Goal: Share content

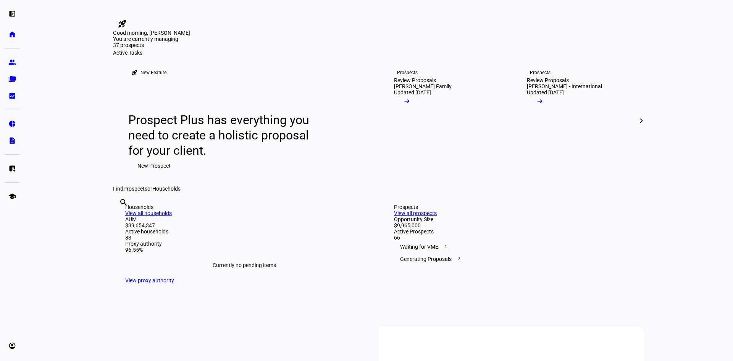
click at [125, 234] on div "search clear" at bounding box center [119, 213] width 12 height 42
click at [121, 217] on input "text" at bounding box center [120, 212] width 2 height 9
type input "pagli"
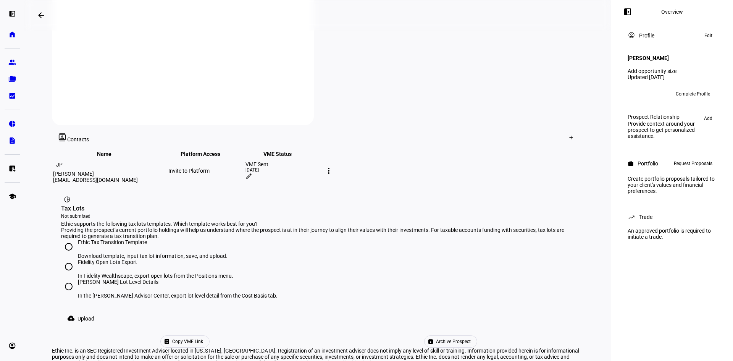
scroll to position [348, 0]
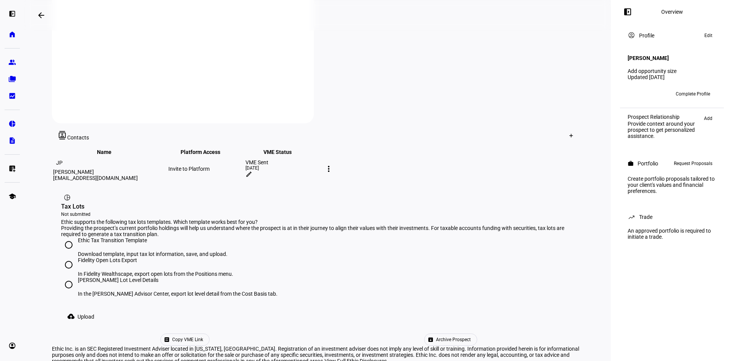
click at [203, 334] on span "Copy VME Link" at bounding box center [187, 339] width 31 height 11
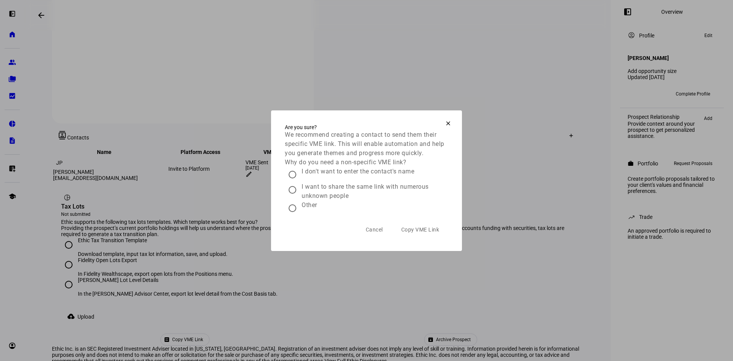
scroll to position [347, 0]
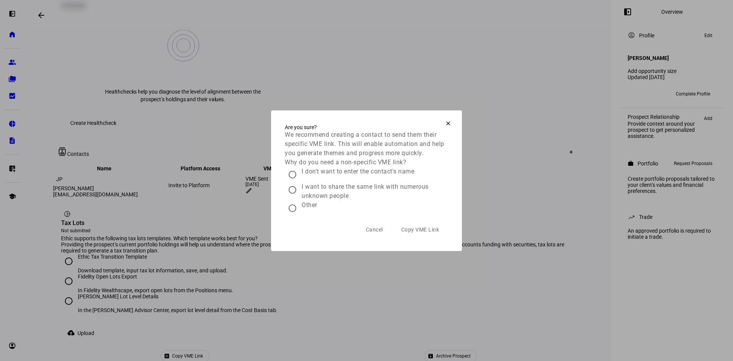
click at [292, 208] on input "Other" at bounding box center [292, 207] width 15 height 15
radio input "true"
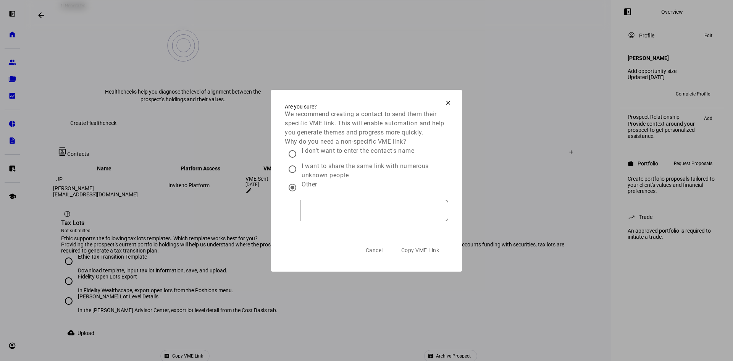
click at [426, 253] on span "Copy VME Link" at bounding box center [420, 250] width 38 height 6
